Goal: Transaction & Acquisition: Purchase product/service

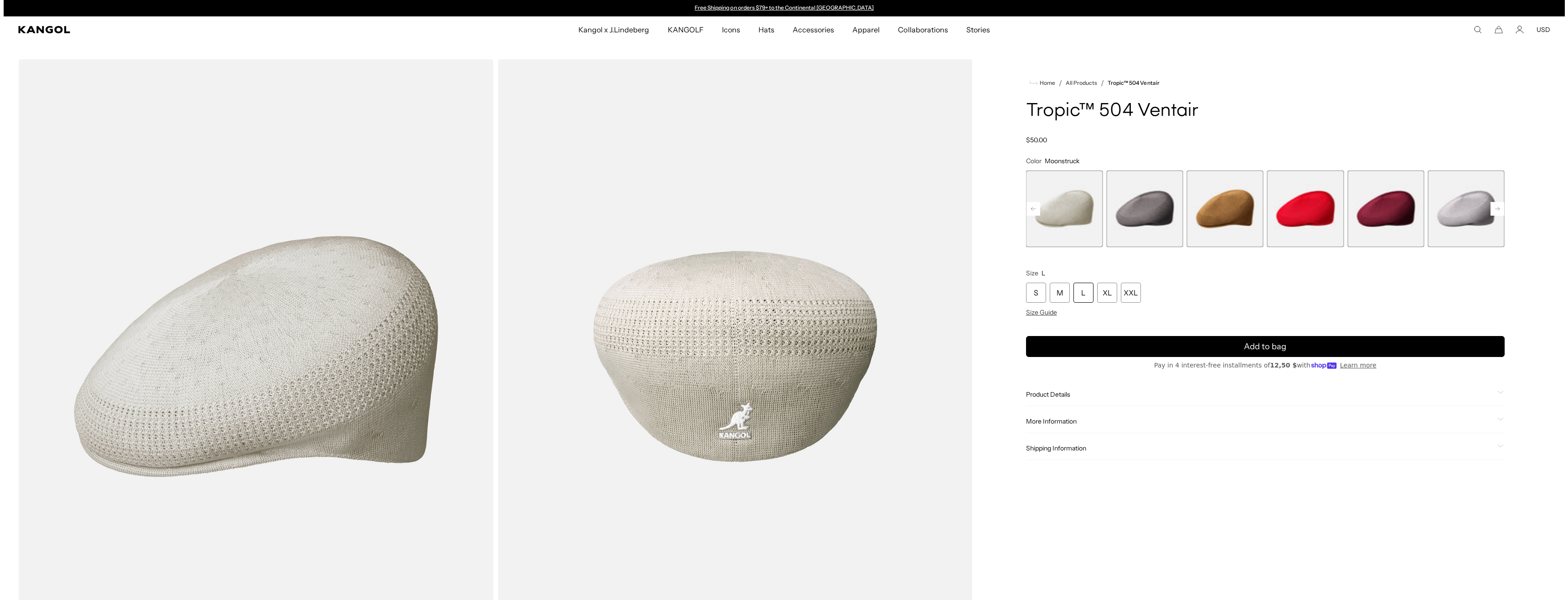
scroll to position [0, 188]
click at [751, 404] on img "Gallery Viewer" at bounding box center [731, 356] width 475 height 595
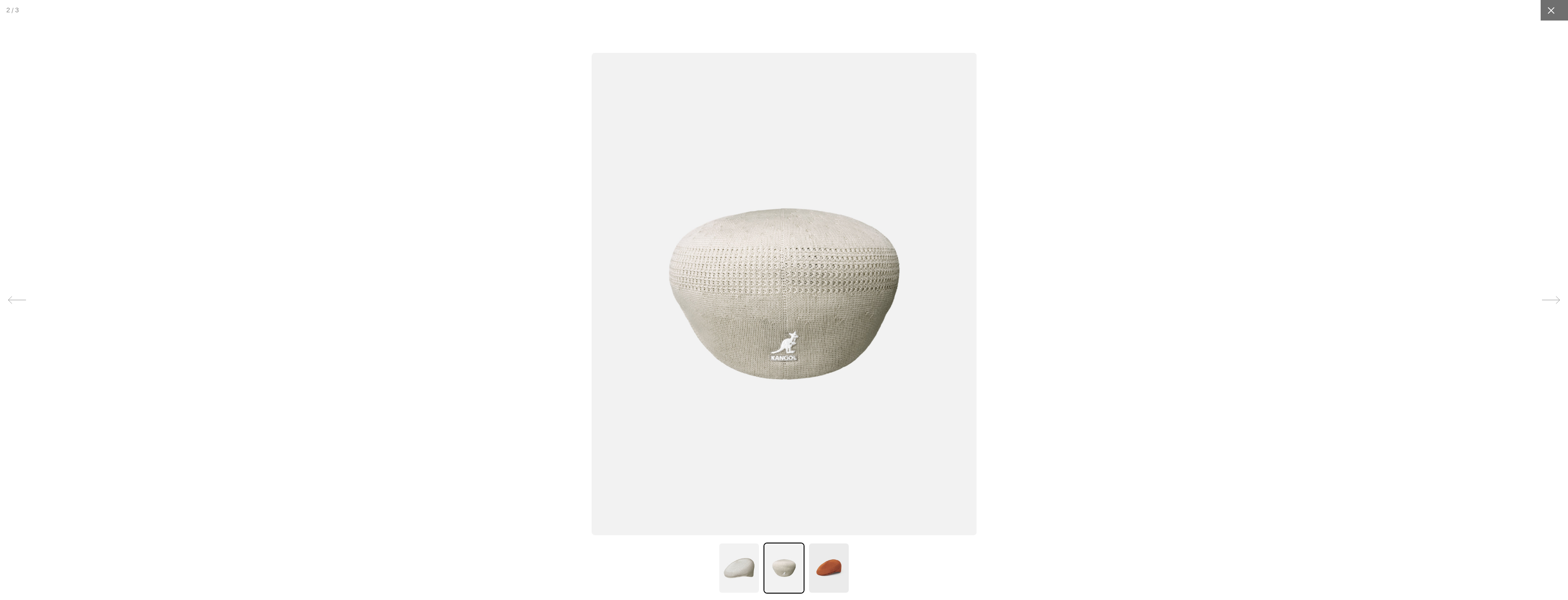
click at [1547, 7] on icon at bounding box center [1551, 10] width 9 height 9
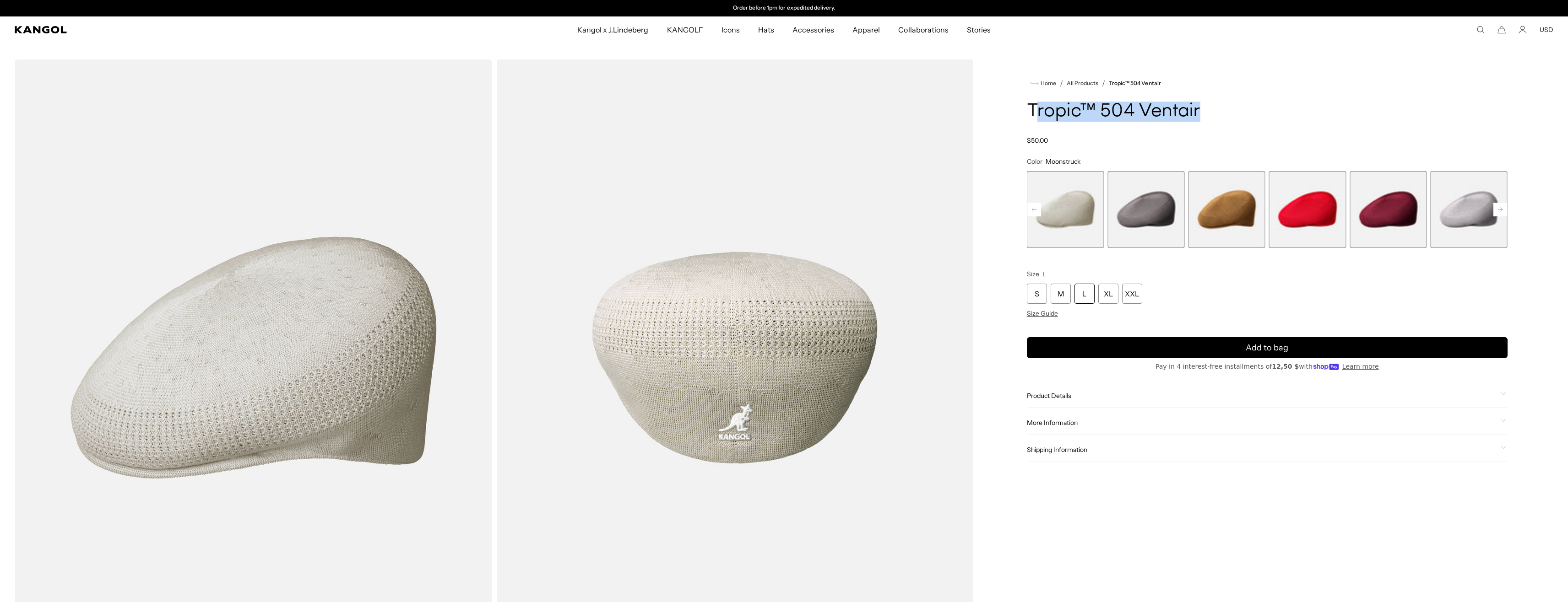
drag, startPoint x: 1032, startPoint y: 106, endPoint x: 1201, endPoint y: 109, distance: 169.0
click at [1201, 109] on h1 "Tropic™ 504 Ventair" at bounding box center [1267, 111] width 480 height 20
click at [1230, 109] on h1 "Tropic™ 504 Ventair" at bounding box center [1267, 111] width 480 height 20
drag, startPoint x: 1023, startPoint y: 108, endPoint x: 1205, endPoint y: 106, distance: 182.0
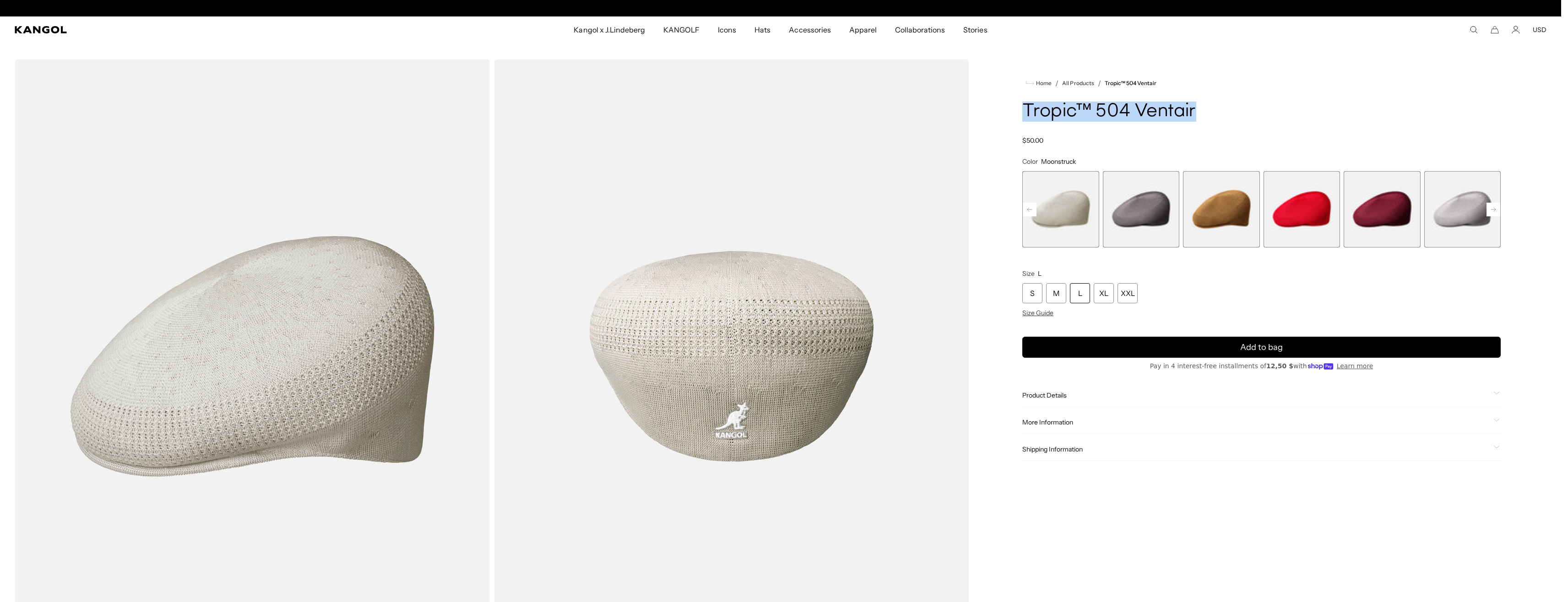
click at [740, 417] on img "Gallery Viewer" at bounding box center [732, 356] width 476 height 594
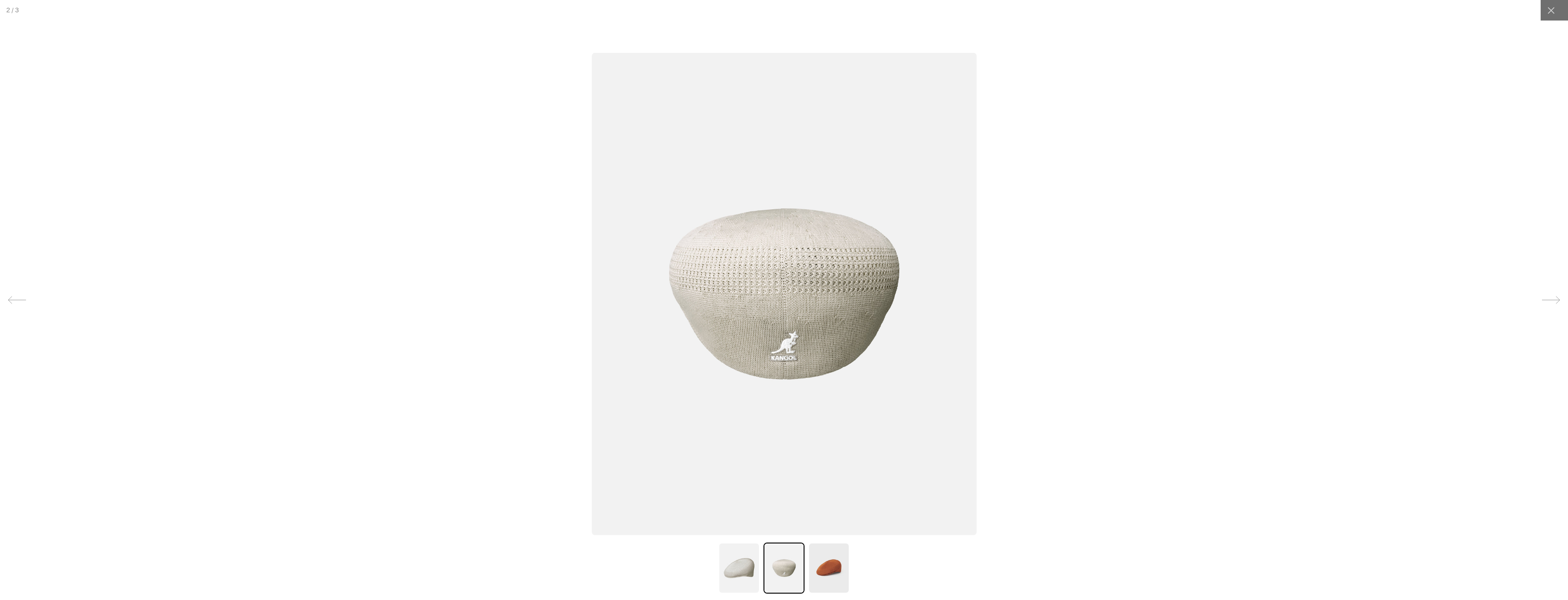
scroll to position [0, 0]
click at [775, 350] on img at bounding box center [784, 294] width 385 height 482
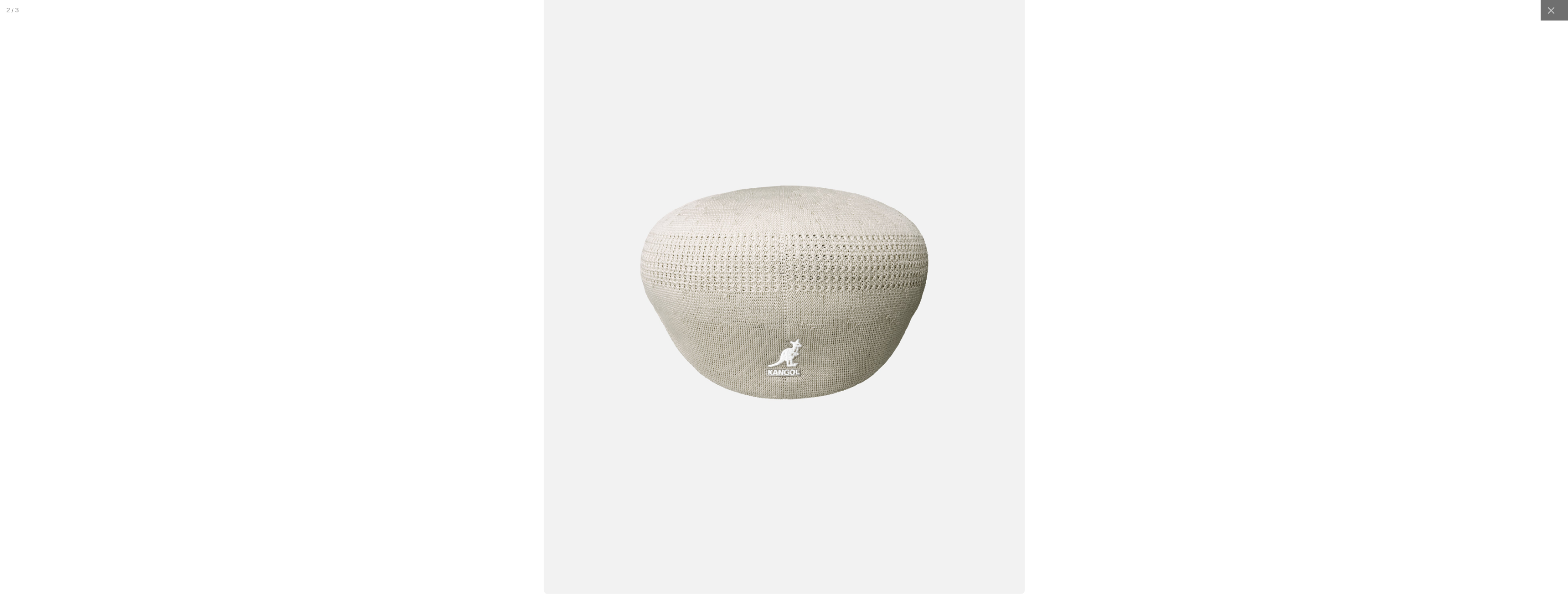
click at [792, 351] on img at bounding box center [784, 292] width 481 height 604
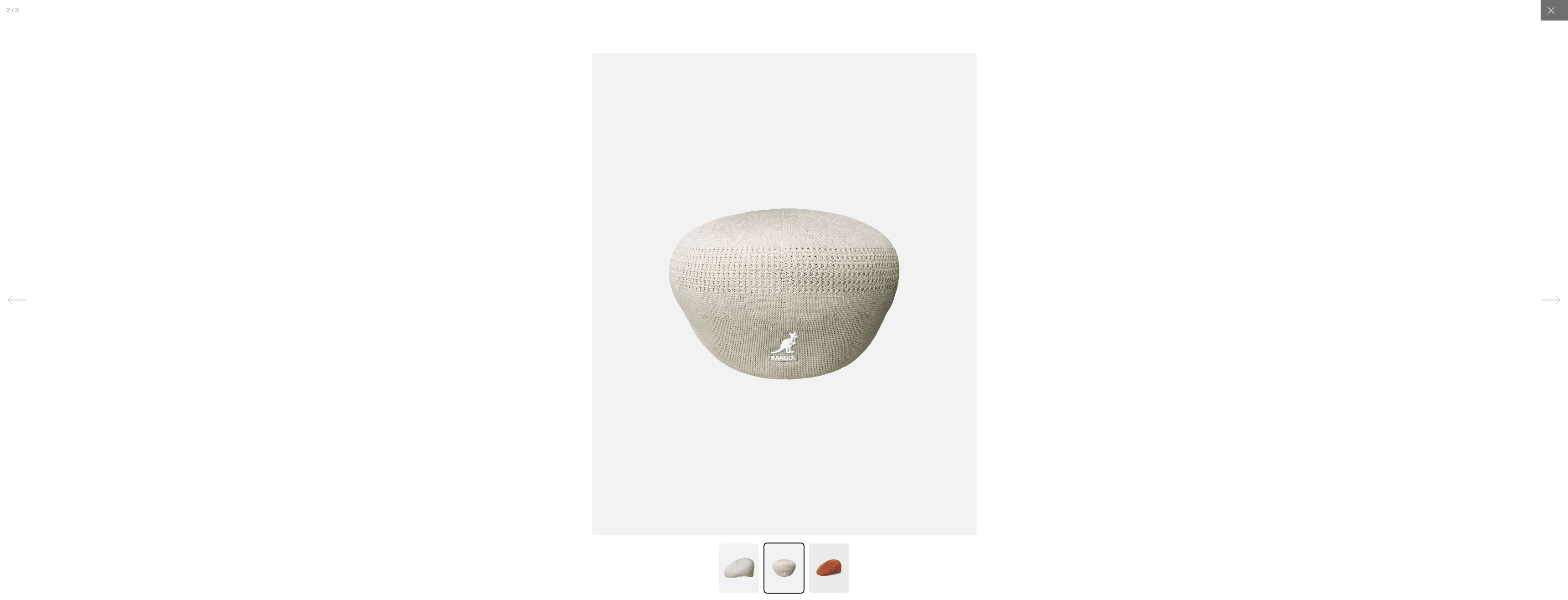
click at [793, 355] on img at bounding box center [784, 294] width 385 height 482
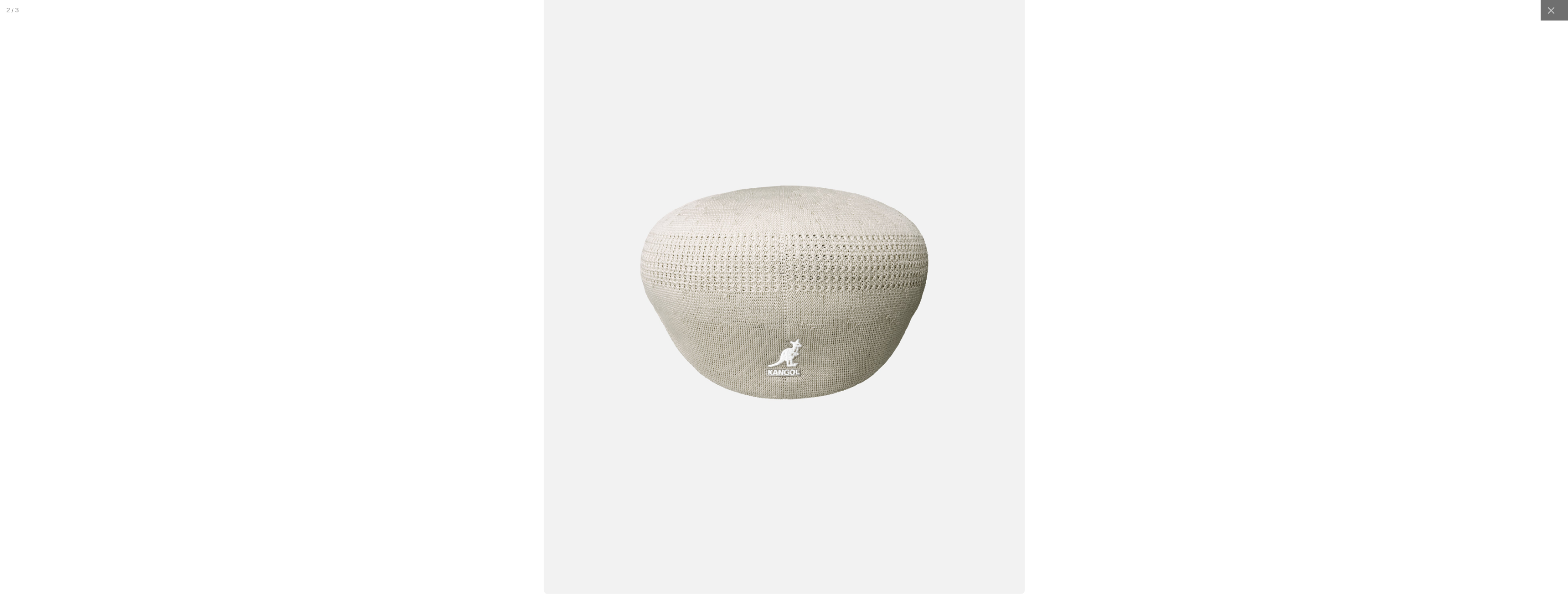
click at [795, 356] on img at bounding box center [784, 292] width 481 height 604
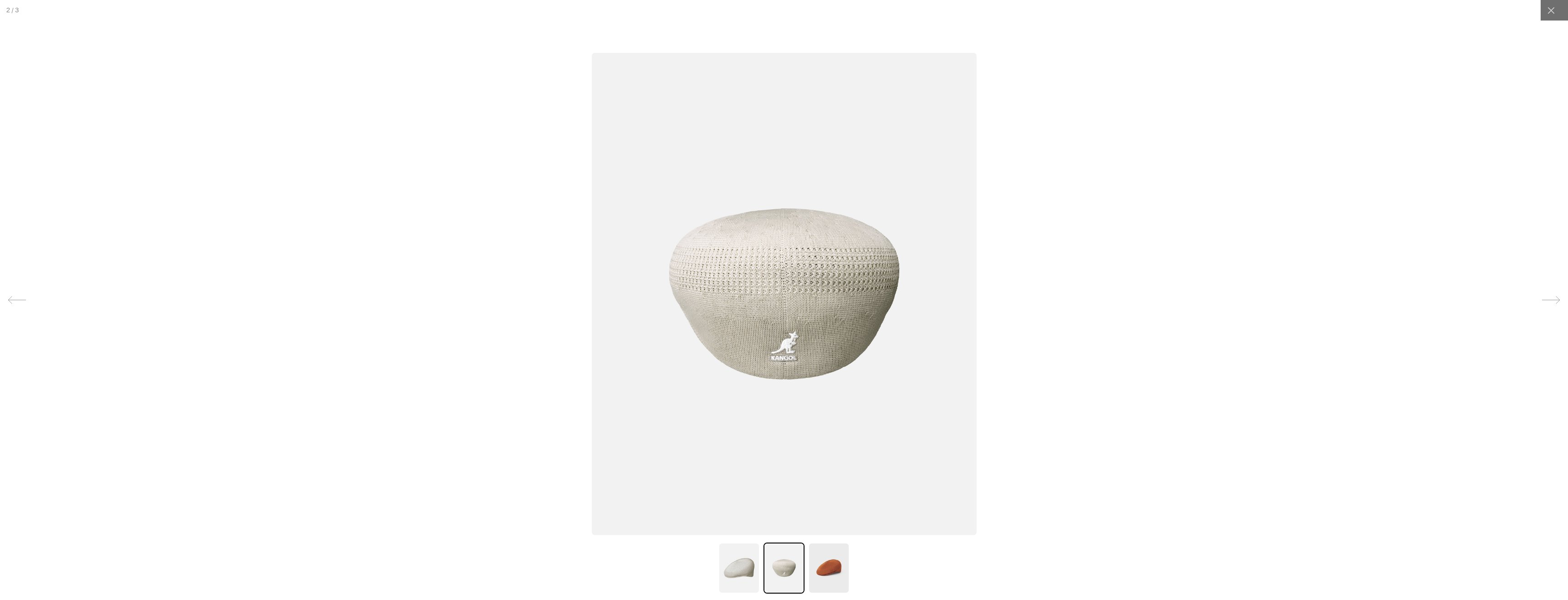
click at [801, 333] on img at bounding box center [784, 294] width 385 height 482
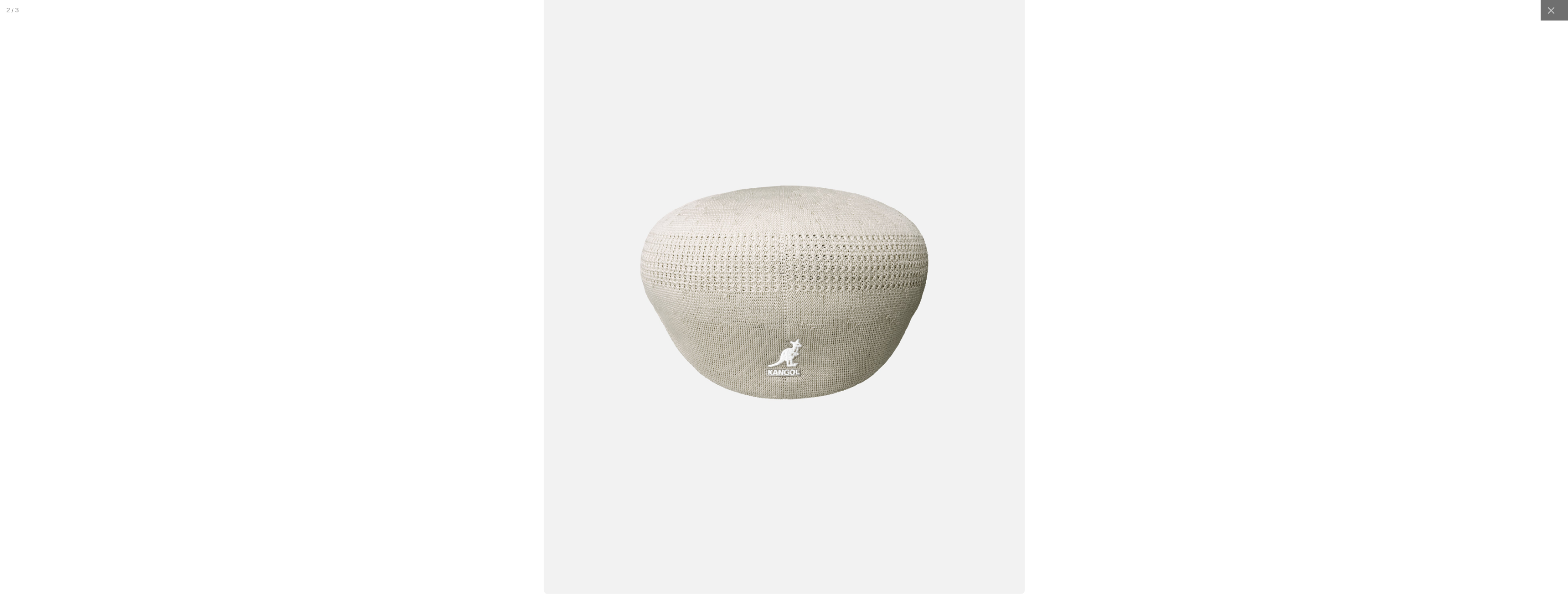
scroll to position [0, 188]
click at [793, 360] on img at bounding box center [784, 292] width 481 height 604
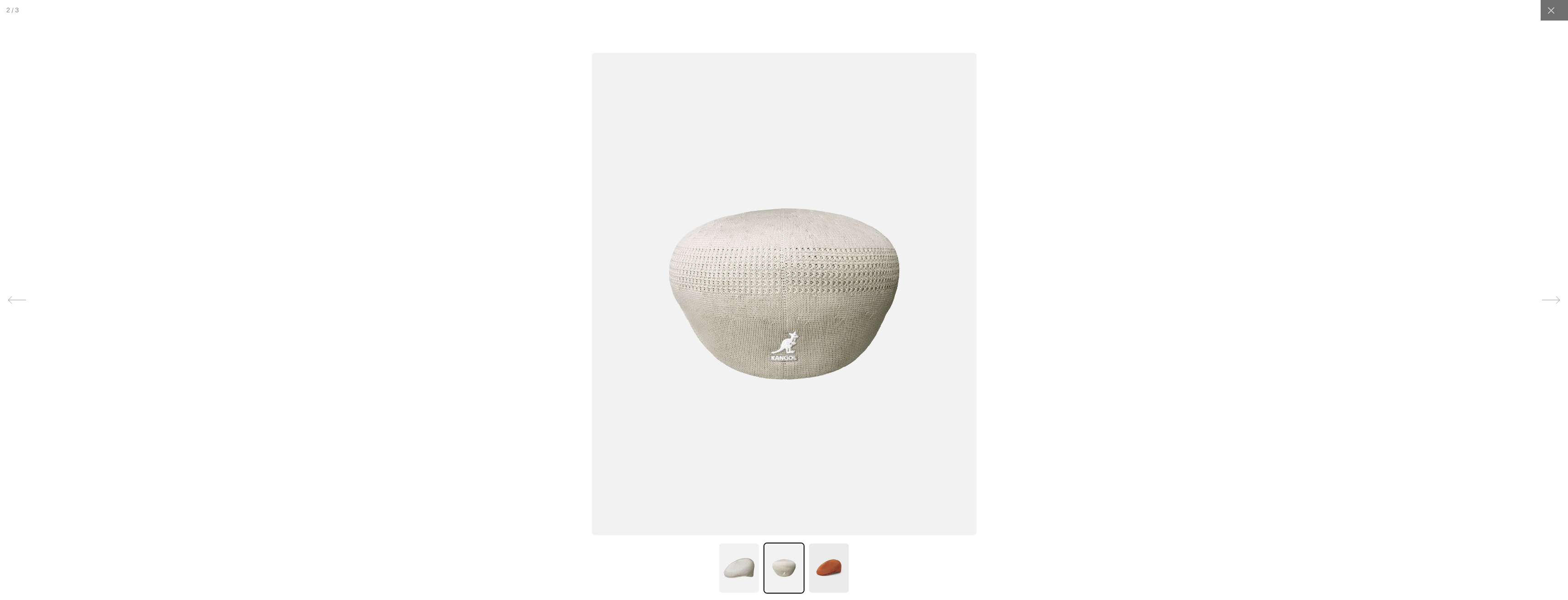
click at [793, 360] on img at bounding box center [784, 294] width 385 height 482
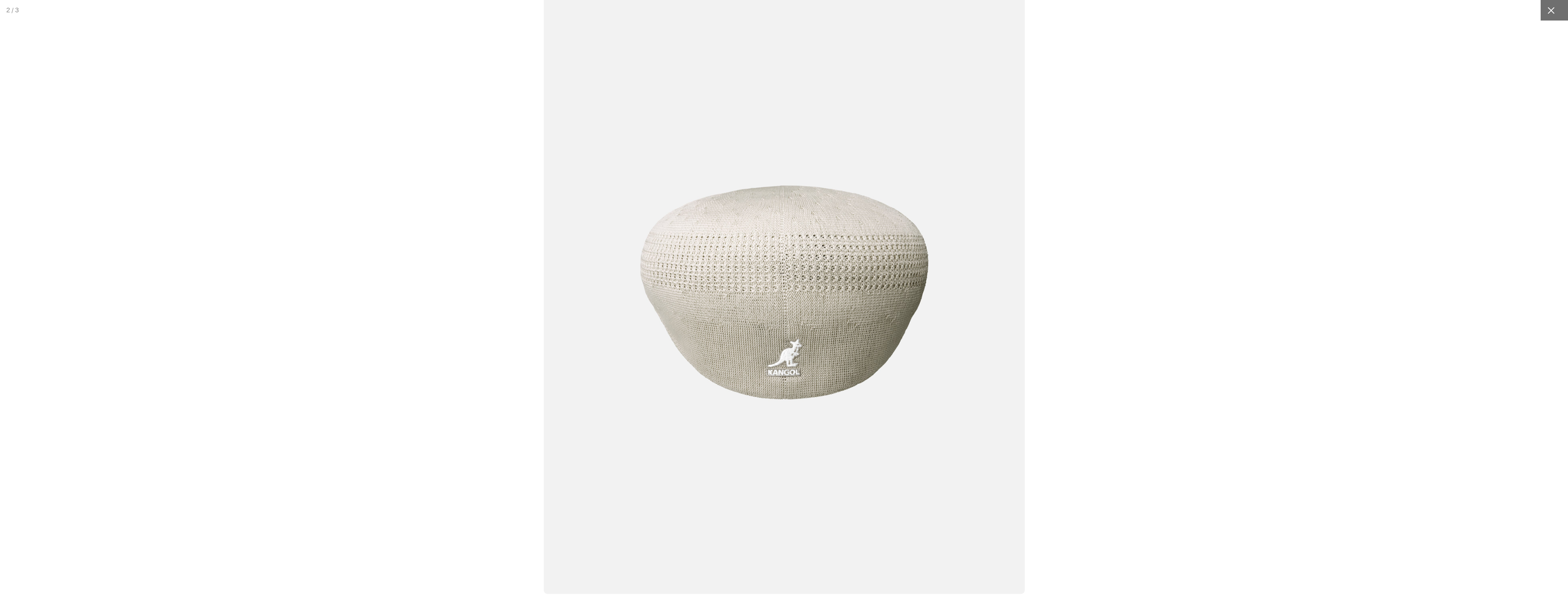
click at [1547, 12] on icon at bounding box center [1551, 10] width 9 height 9
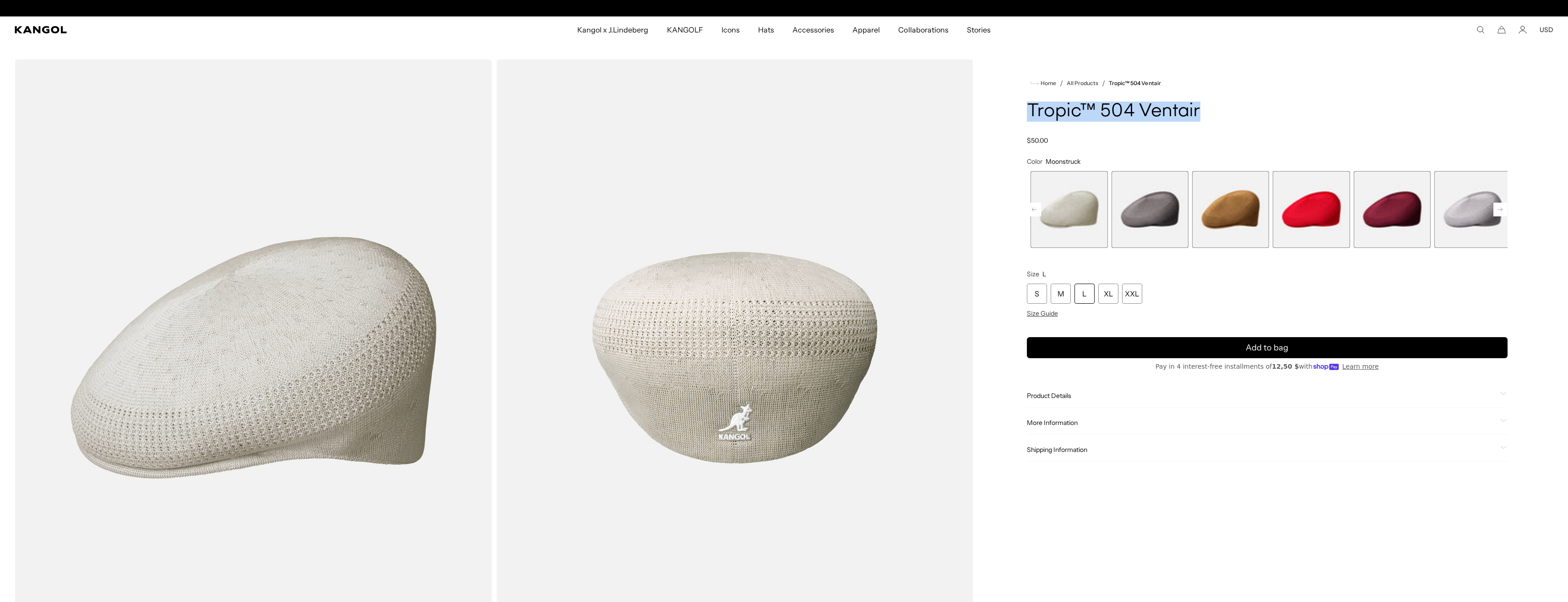
scroll to position [0, 0]
